Goal: Task Accomplishment & Management: Manage account settings

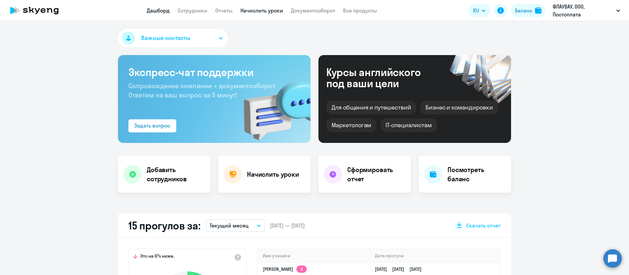
click at [257, 11] on link "Начислить уроки" at bounding box center [261, 10] width 43 height 7
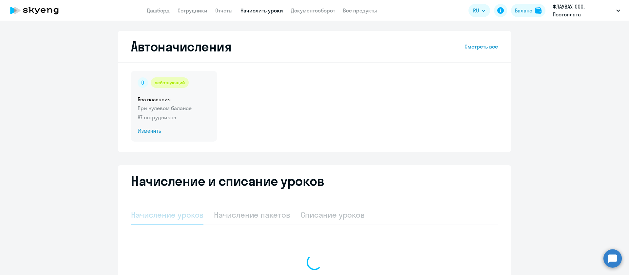
select select "10"
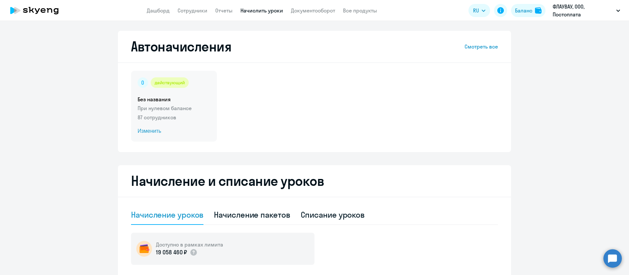
click at [143, 129] on span "Изменить" at bounding box center [174, 131] width 73 height 8
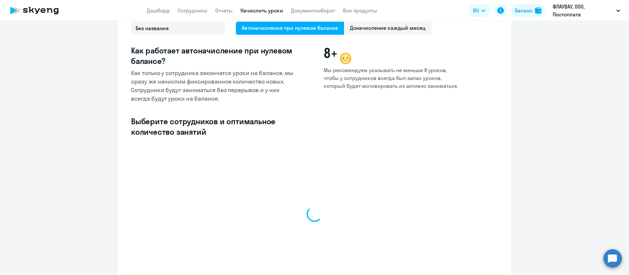
select select "10"
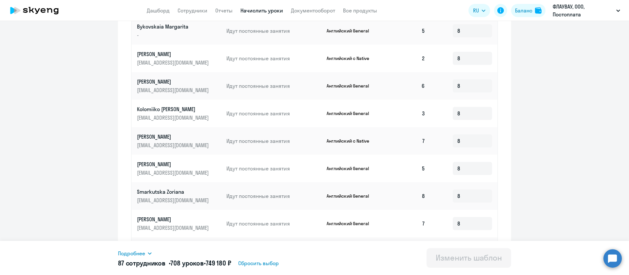
scroll to position [302, 0]
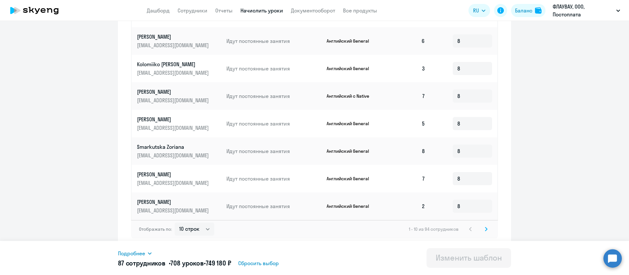
click at [482, 232] on svg-icon at bounding box center [486, 229] width 8 height 8
click at [482, 231] on svg-icon at bounding box center [486, 229] width 8 height 8
click at [485, 231] on icon at bounding box center [486, 229] width 3 height 5
click at [466, 229] on svg-icon at bounding box center [470, 229] width 8 height 8
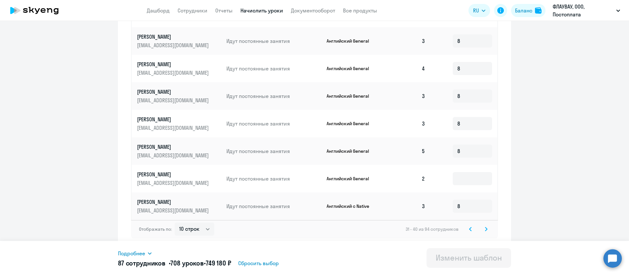
click at [485, 229] on icon at bounding box center [486, 229] width 3 height 5
click at [487, 227] on div "Отображать по: 10 строк 30 строк 50 строк 41 - 50 из 94 сотрудников" at bounding box center [314, 229] width 367 height 18
click at [484, 225] on svg-icon at bounding box center [486, 229] width 8 height 8
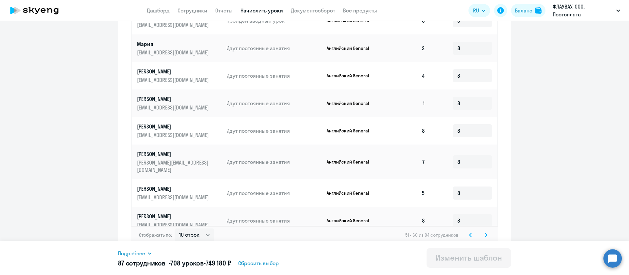
click at [482, 231] on svg-icon at bounding box center [486, 235] width 8 height 8
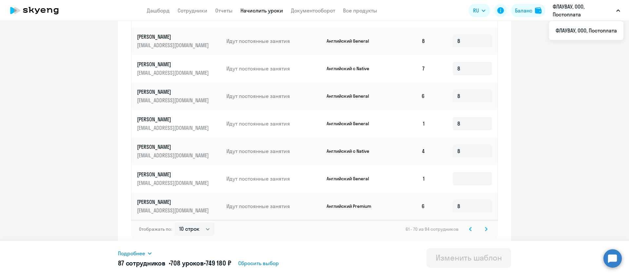
click at [484, 227] on svg-icon at bounding box center [486, 229] width 8 height 8
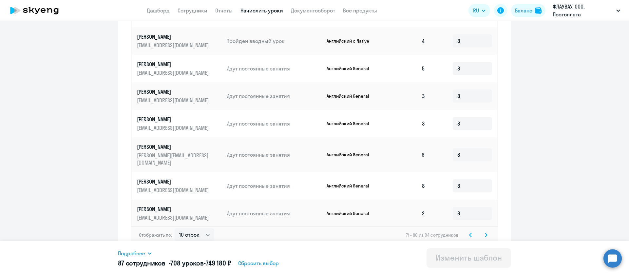
click at [480, 233] on div "Отображать по: 10 строк 30 строк 50 строк 71 - 80 из 94 сотрудников" at bounding box center [314, 235] width 367 height 18
click at [485, 233] on icon at bounding box center [486, 235] width 2 height 4
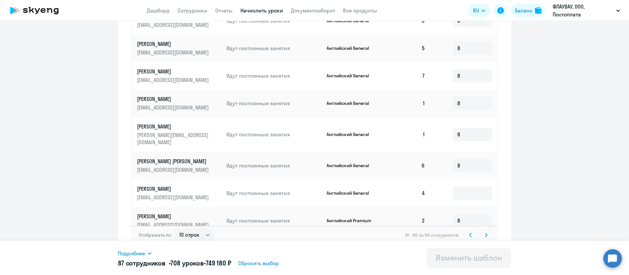
click at [485, 233] on icon at bounding box center [486, 235] width 2 height 4
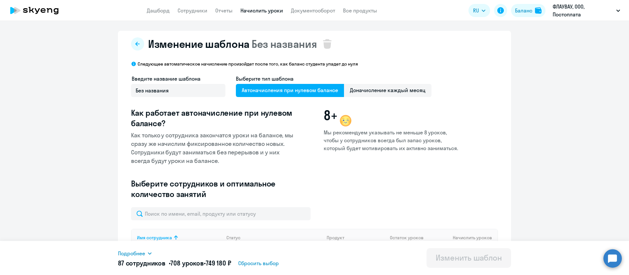
scroll to position [137, 0]
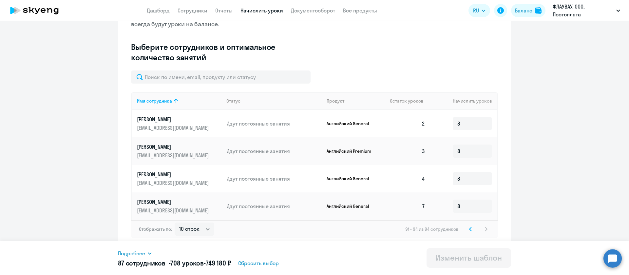
drag, startPoint x: 27, startPoint y: 100, endPoint x: 39, endPoint y: 112, distance: 16.7
click at [27, 100] on ng-component "Изменение шаблона Без названия Следующее автоматическое начисление произойдет п…" at bounding box center [314, 71] width 629 height 354
